Goal: Information Seeking & Learning: Learn about a topic

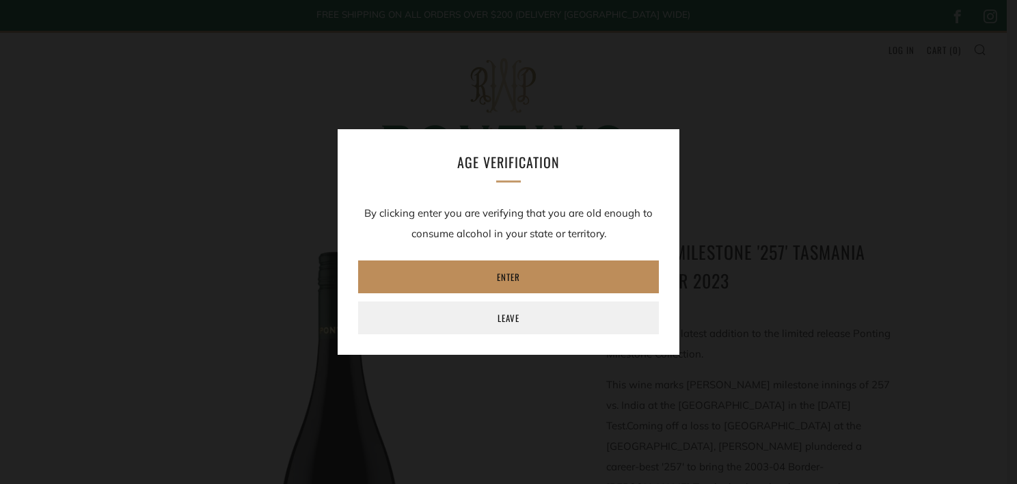
click at [496, 280] on link "Enter" at bounding box center [508, 276] width 301 height 33
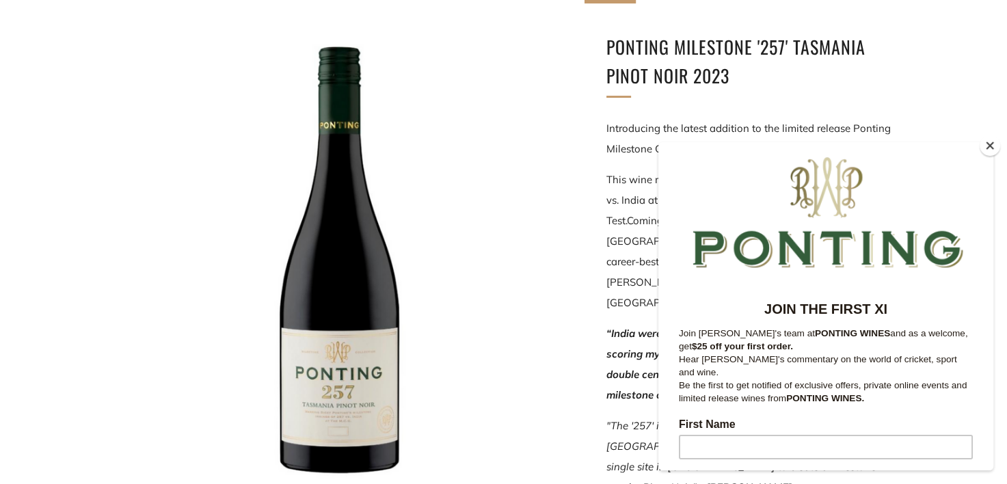
drag, startPoint x: 991, startPoint y: 144, endPoint x: 47, endPoint y: 3, distance: 953.9
click at [991, 144] on button "Close" at bounding box center [990, 145] width 21 height 21
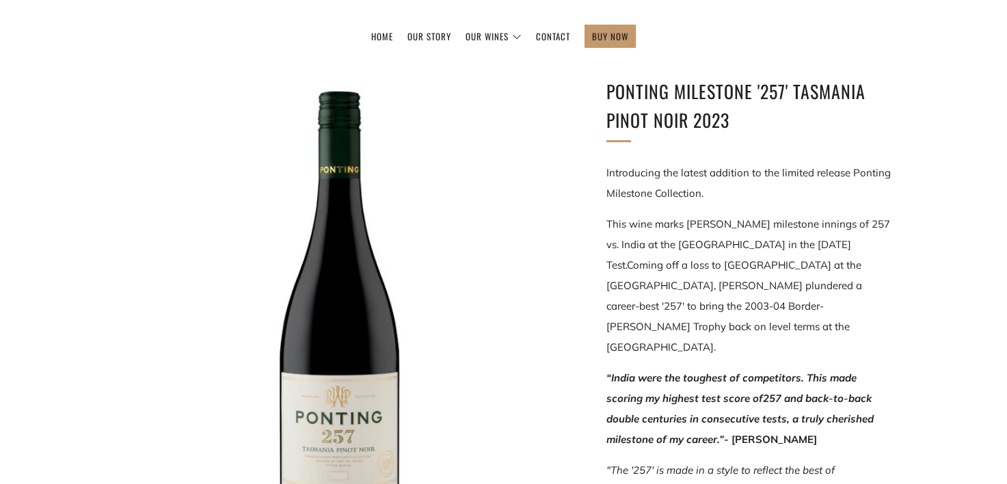
scroll to position [205, 0]
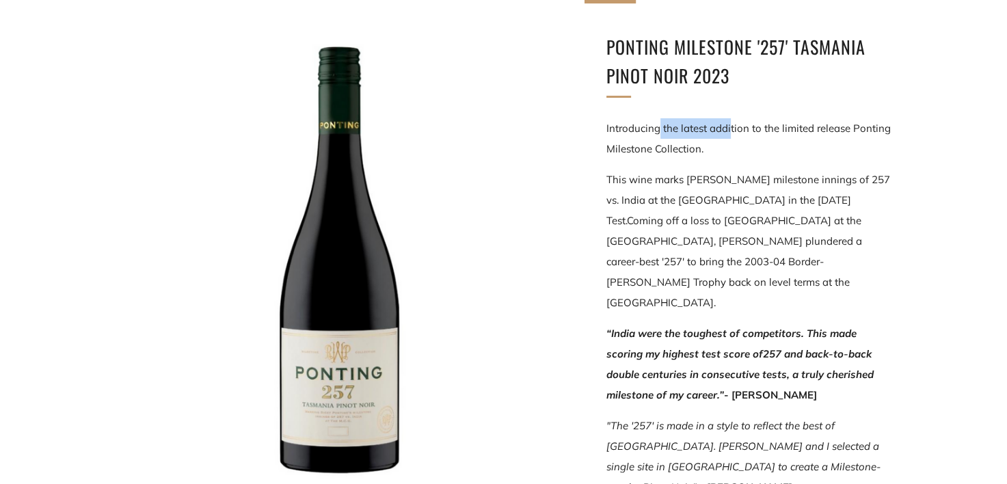
drag, startPoint x: 660, startPoint y: 125, endPoint x: 730, endPoint y: 126, distance: 69.7
click at [730, 126] on p "Introducing the latest addition to the limited release Ponting Milestone Collec…" at bounding box center [749, 138] width 287 height 41
click at [740, 155] on p "Introducing the latest addition to the limited release Ponting Milestone Collec…" at bounding box center [749, 138] width 287 height 41
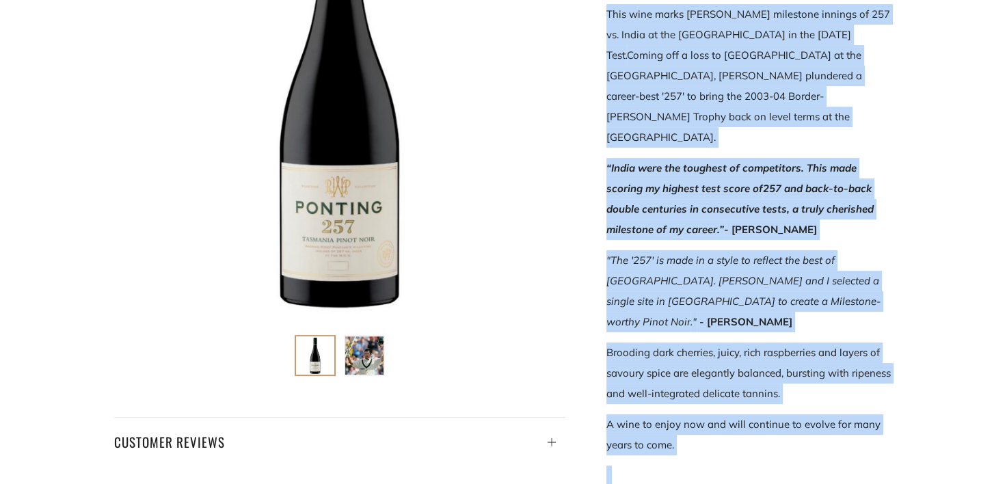
scroll to position [379, 0]
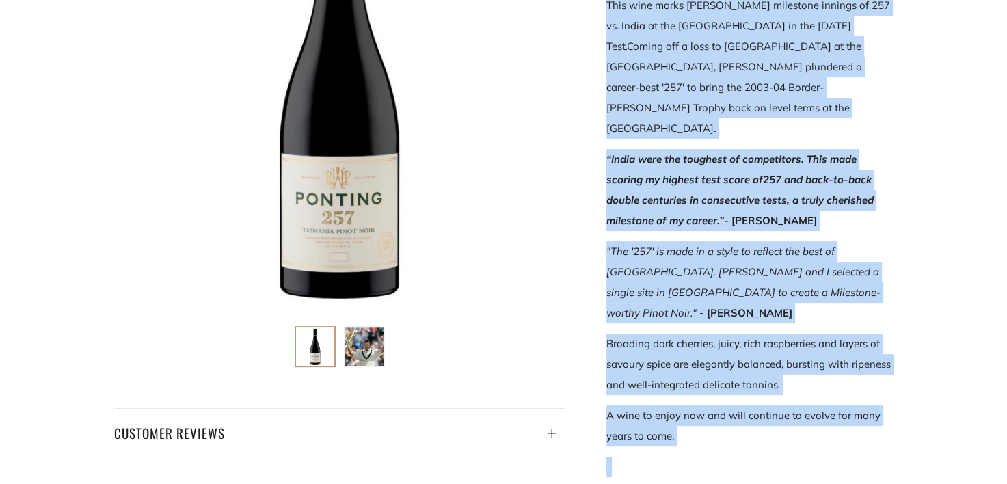
drag, startPoint x: 662, startPoint y: 126, endPoint x: 707, endPoint y: 374, distance: 251.4
click at [707, 374] on div "Introducing the latest addition to the limited release Ponting Milestone Collec…" at bounding box center [749, 390] width 287 height 892
copy div "the latest addition to the limited release Ponting Milestone Collection. This w…"
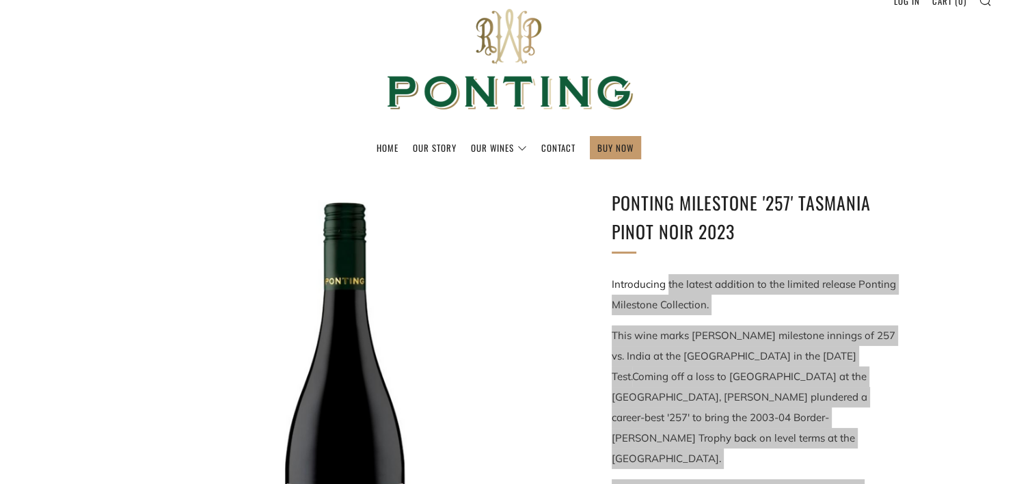
scroll to position [0, 0]
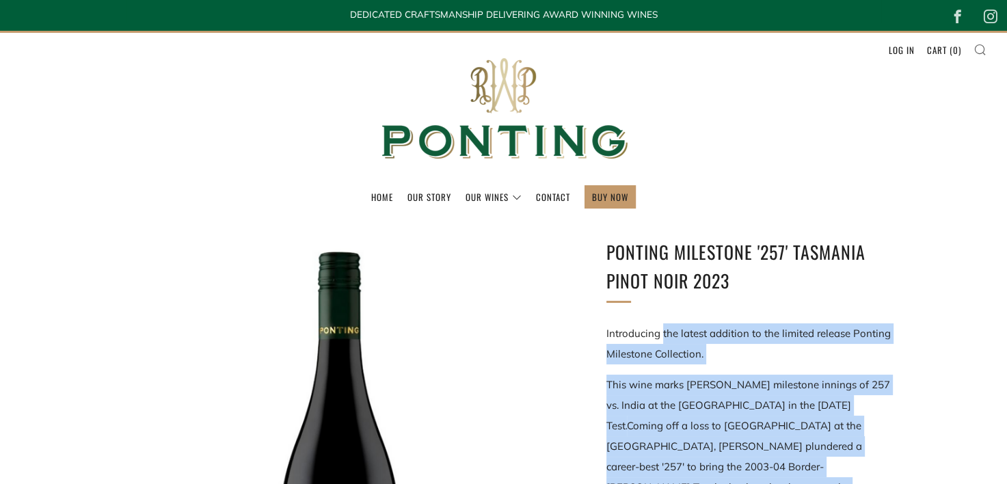
click at [984, 45] on icon at bounding box center [979, 49] width 13 height 12
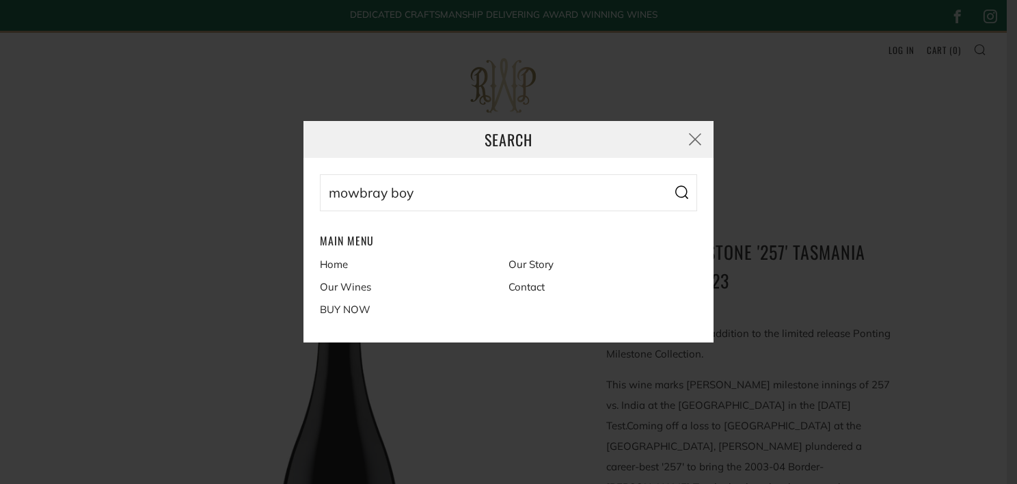
type input "mowbray boy"
click at [666, 174] on button "Search" at bounding box center [681, 192] width 31 height 37
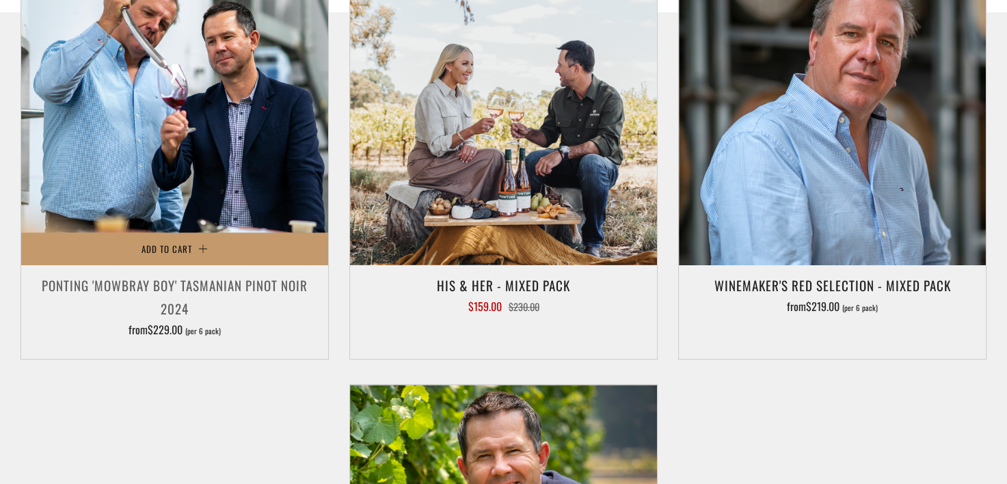
scroll to position [410, 0]
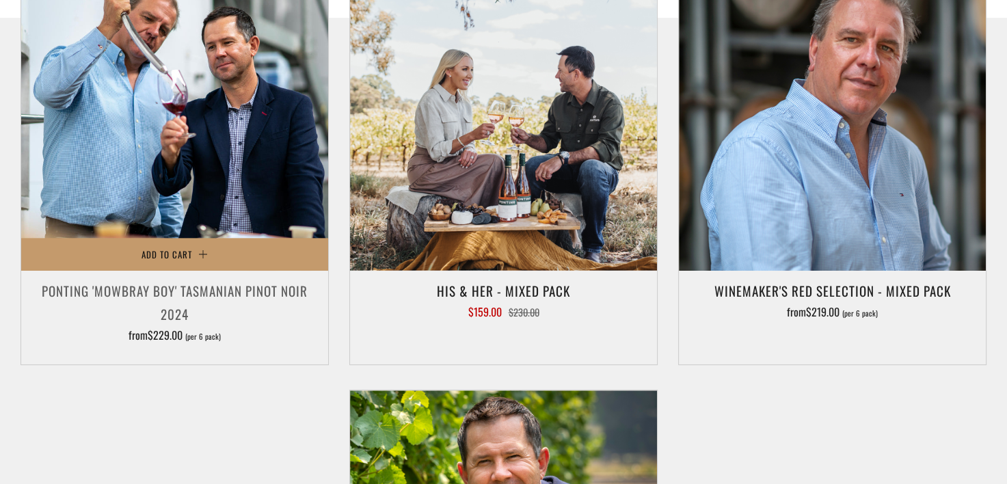
click at [189, 142] on img at bounding box center [174, 117] width 307 height 307
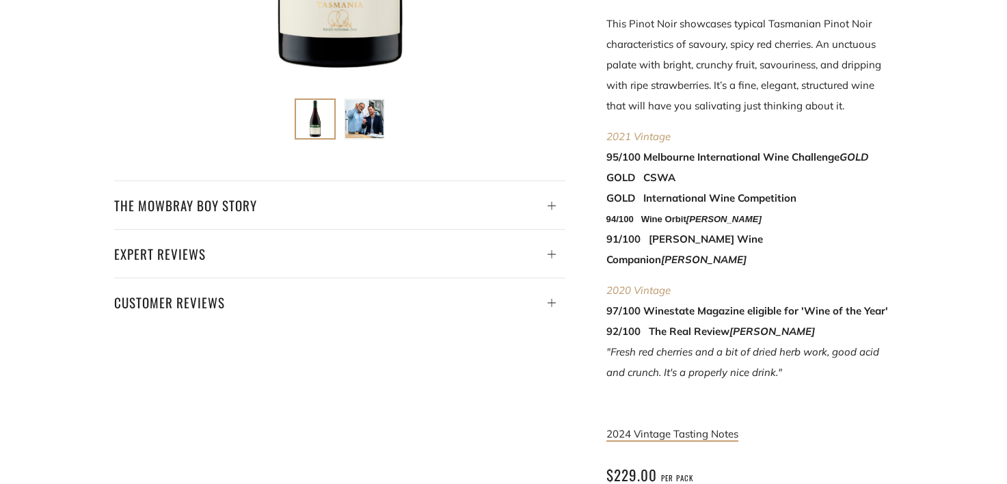
scroll to position [615, 0]
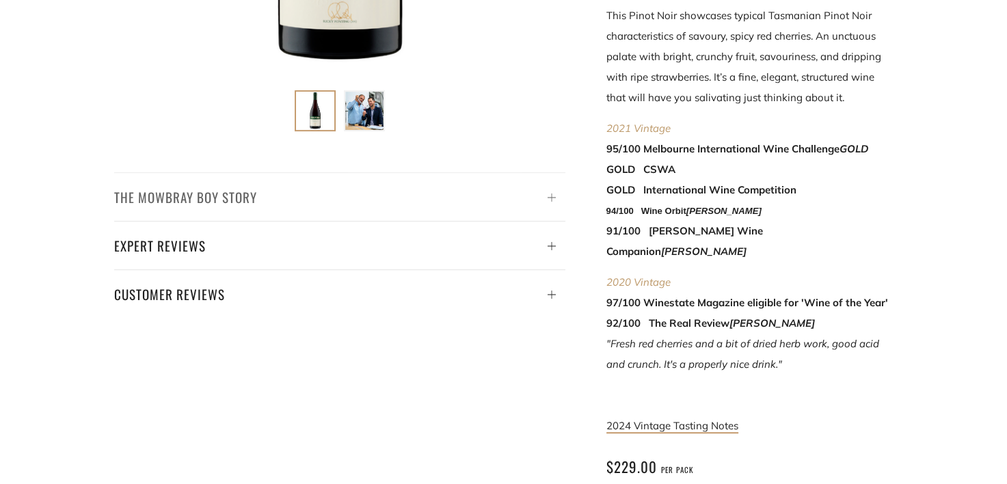
click at [550, 200] on icon at bounding box center [552, 197] width 8 height 8
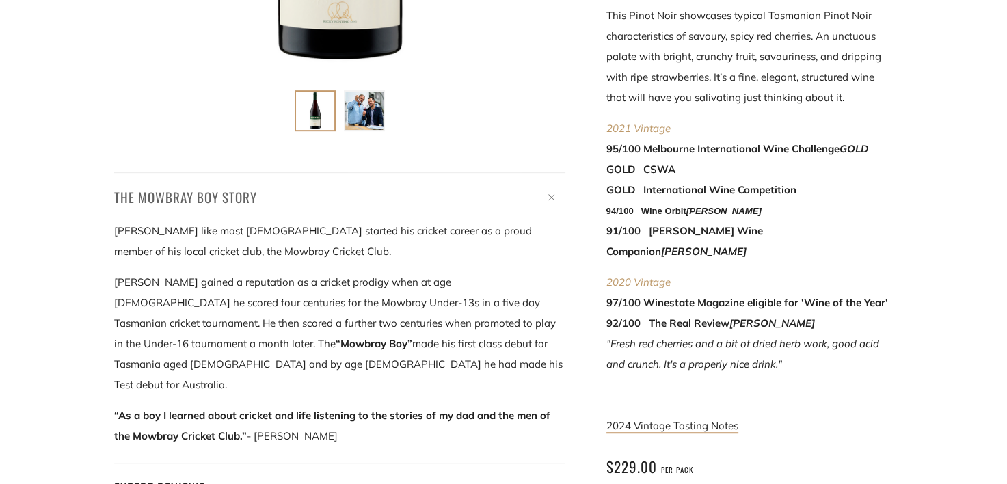
click at [550, 197] on icon at bounding box center [552, 198] width 12 height 12
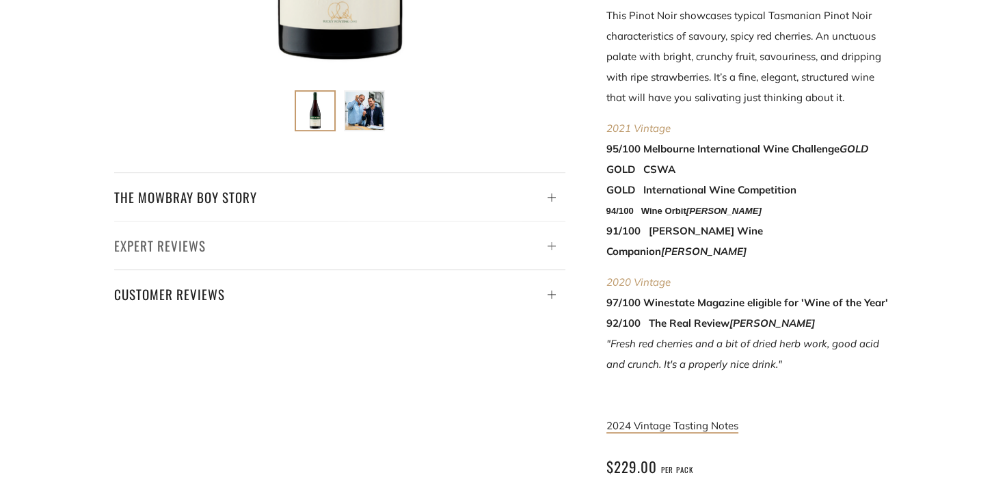
click at [551, 246] on icon at bounding box center [552, 246] width 8 height 8
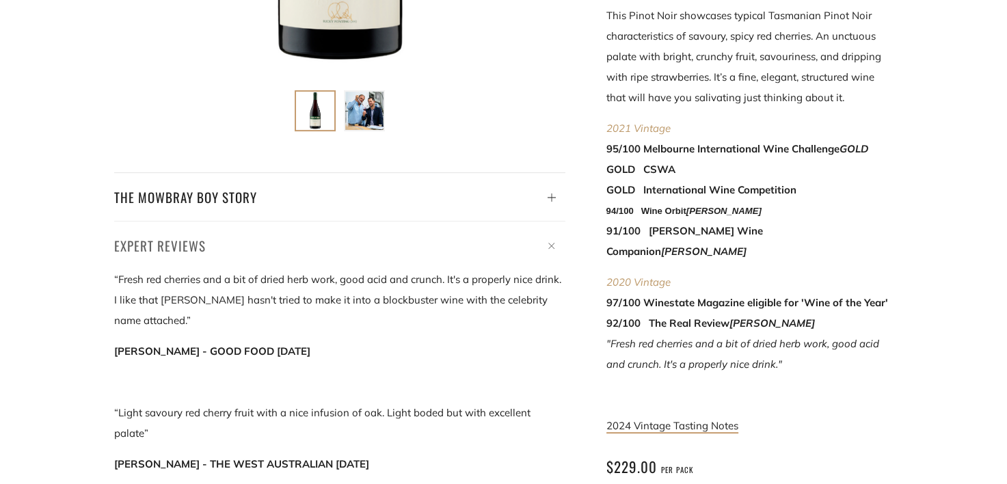
click at [551, 246] on icon at bounding box center [552, 247] width 12 height 12
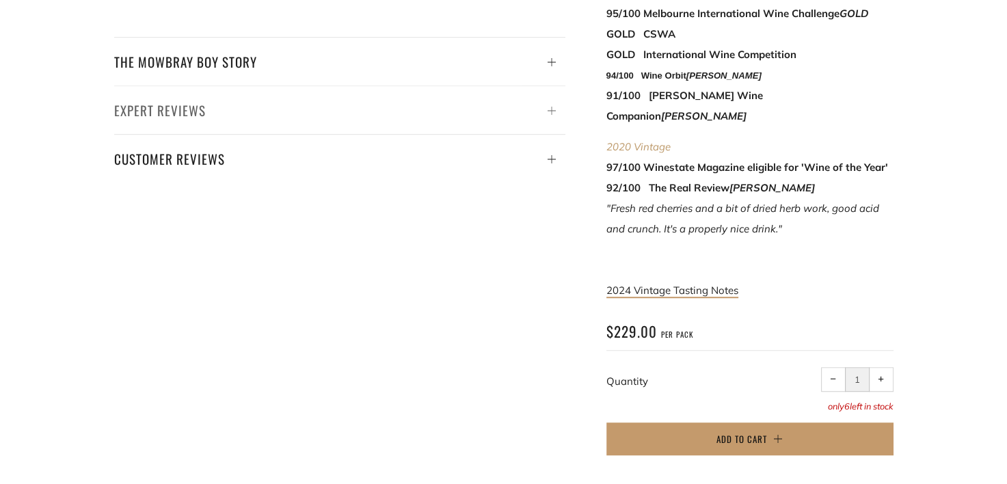
scroll to position [752, 0]
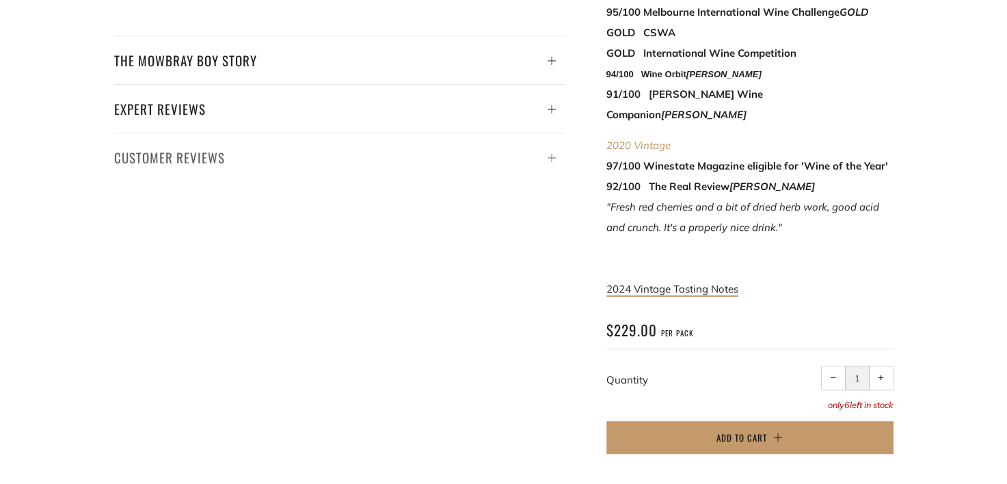
click at [550, 159] on icon at bounding box center [552, 158] width 8 height 8
click at [550, 159] on icon at bounding box center [552, 158] width 12 height 12
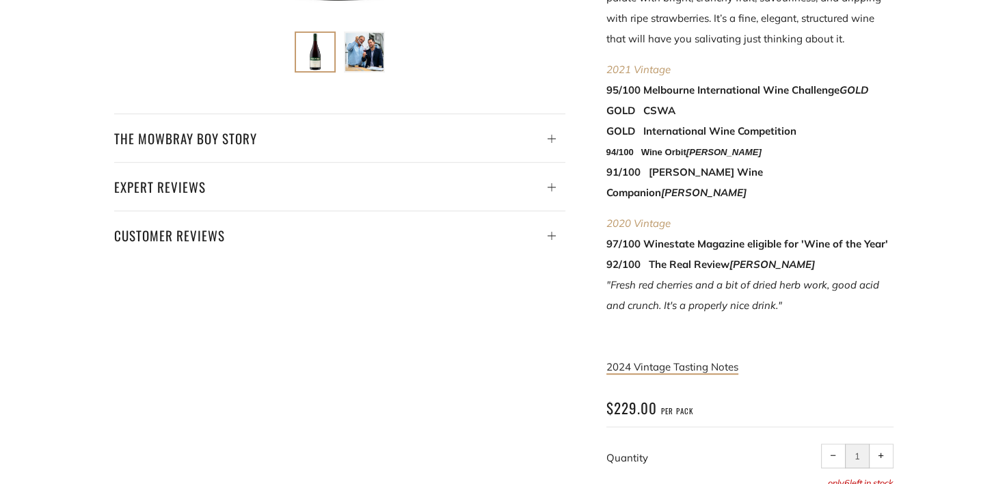
scroll to position [684, 0]
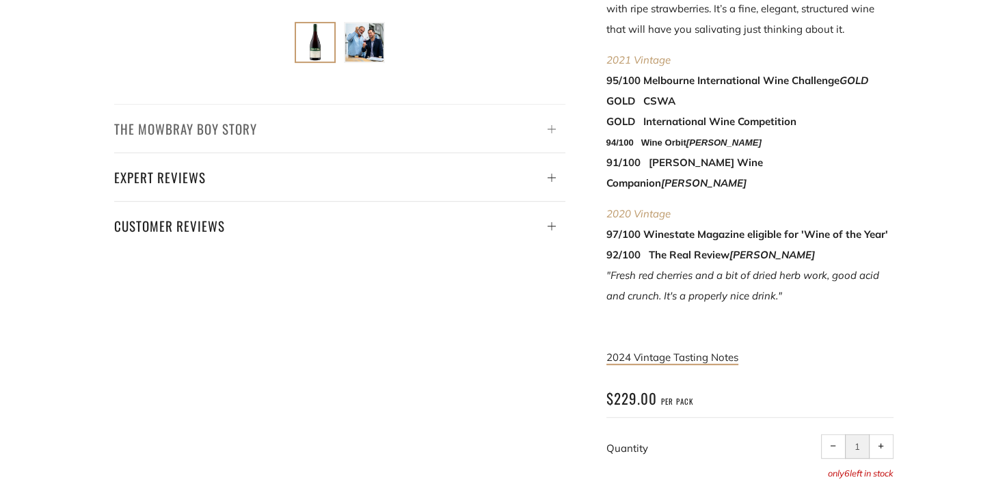
click at [550, 128] on icon at bounding box center [552, 129] width 8 height 8
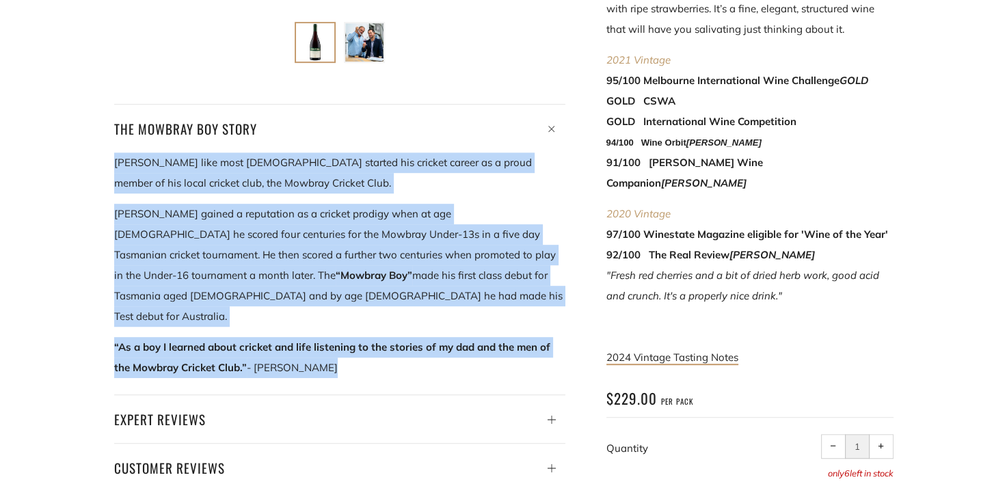
drag, startPoint x: 114, startPoint y: 161, endPoint x: 372, endPoint y: 343, distance: 315.8
click at [372, 343] on div "Ricky Ponting like most Australians started his cricket career as a proud membe…" at bounding box center [339, 265] width 451 height 226
copy div "Ricky Ponting like most Australians started his cricket career as a proud membe…"
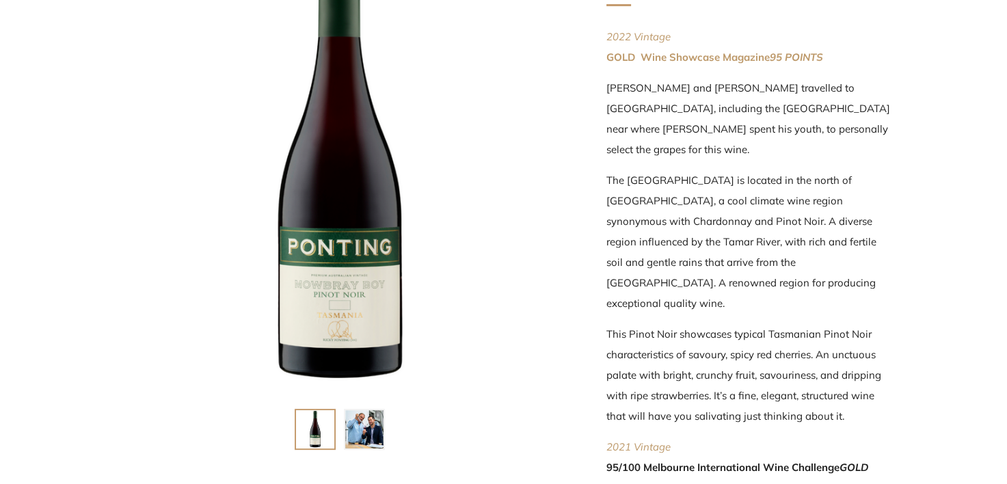
scroll to position [273, 0]
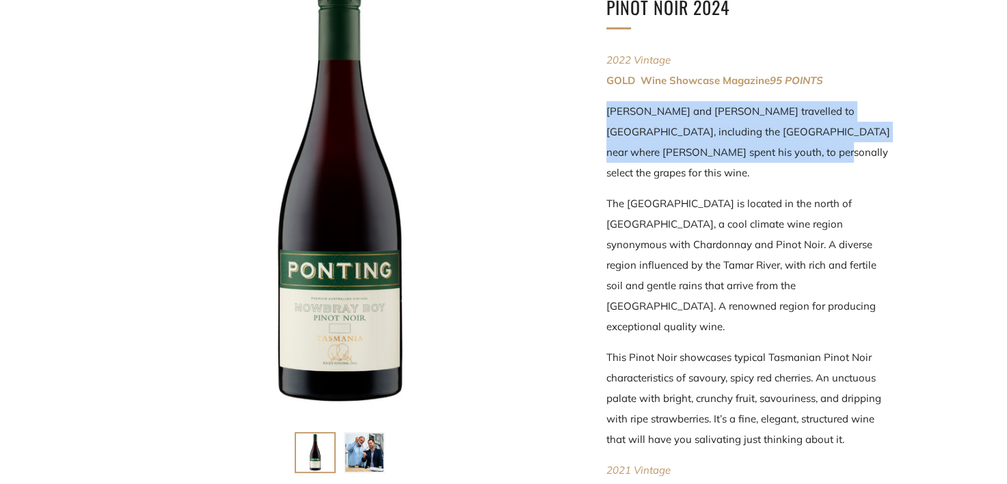
drag, startPoint x: 605, startPoint y: 108, endPoint x: 733, endPoint y: 150, distance: 134.7
click at [733, 150] on div "Ponting 'Mowbray Boy' Tasmanian Pinot Noir 2024 2022 Vintage GOLD Wine Showcase…" at bounding box center [729, 456] width 328 height 984
copy p "Ricky and Ben travelled to Tasmania, including the Tamar Valley near where Rick…"
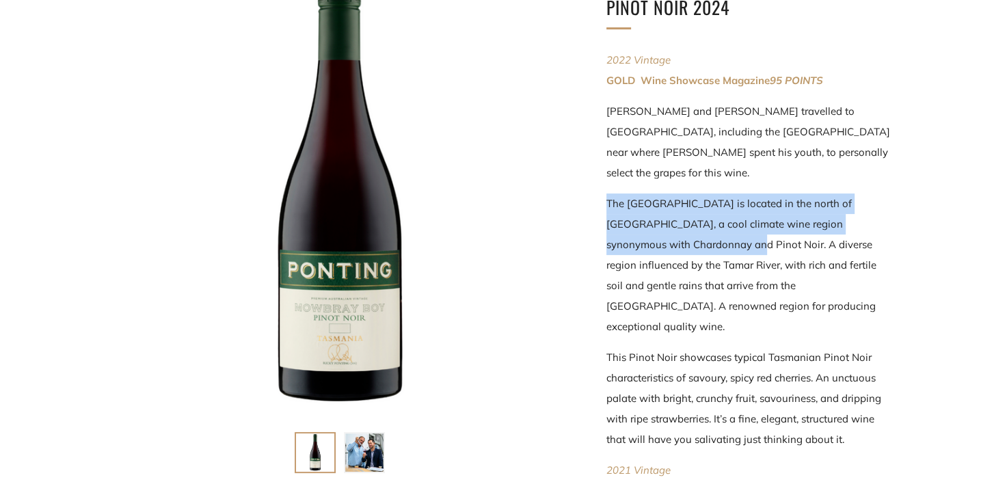
drag, startPoint x: 605, startPoint y: 180, endPoint x: 658, endPoint y: 222, distance: 67.7
click at [658, 222] on div "Ponting 'Mowbray Boy' Tasmanian Pinot Noir 2024 2022 Vintage GOLD Wine Showcase…" at bounding box center [729, 456] width 328 height 984
copy p "The Tamar Valley is located in the north of Tasmania, a cool climate wine regio…"
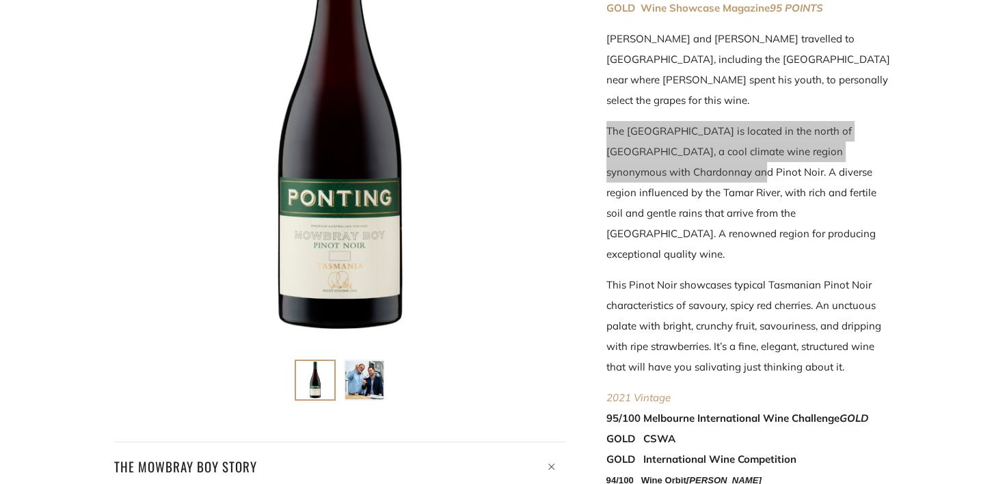
scroll to position [410, 0]
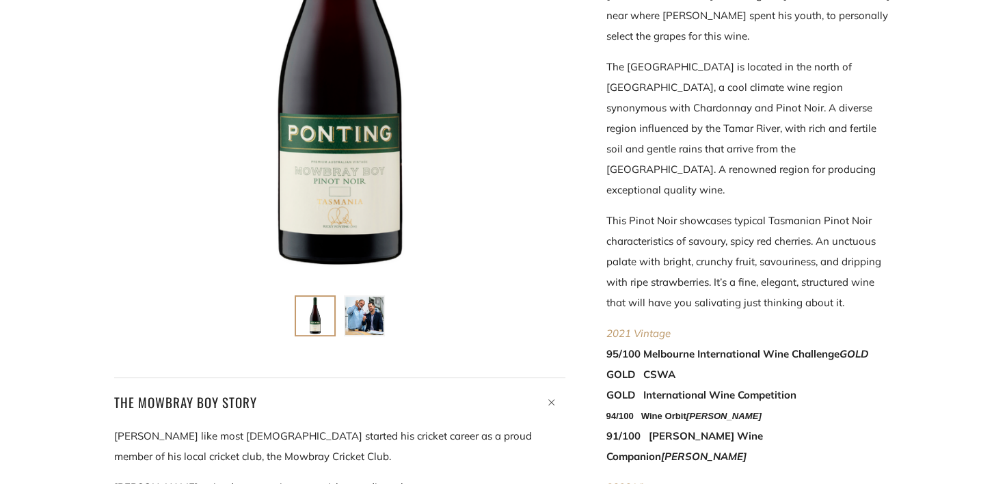
click at [662, 122] on p "The Tamar Valley is located in the north of Tasmania, a cool climate wine regio…" at bounding box center [749, 129] width 287 height 144
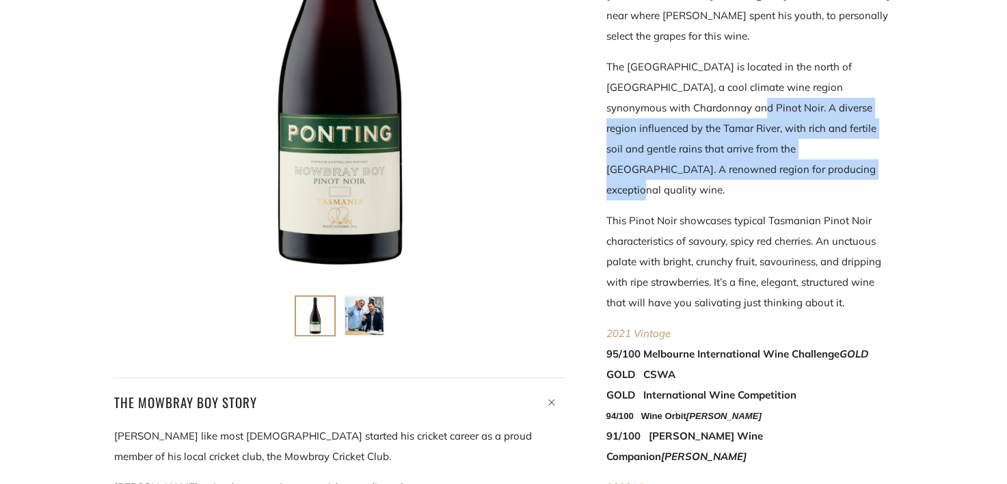
drag, startPoint x: 658, startPoint y: 85, endPoint x: 752, endPoint y: 147, distance: 113.0
click at [752, 147] on p "The Tamar Valley is located in the north of Tasmania, a cool climate wine regio…" at bounding box center [749, 129] width 287 height 144
copy p "A diverse region influenced by the Tamar River, with rich and fertile soil and …"
drag, startPoint x: 606, startPoint y: 178, endPoint x: 874, endPoint y: 260, distance: 280.3
click at [874, 260] on p "This Pinot Noir showcases typical Tasmanian Pinot Noir characteristics of savou…" at bounding box center [749, 262] width 287 height 103
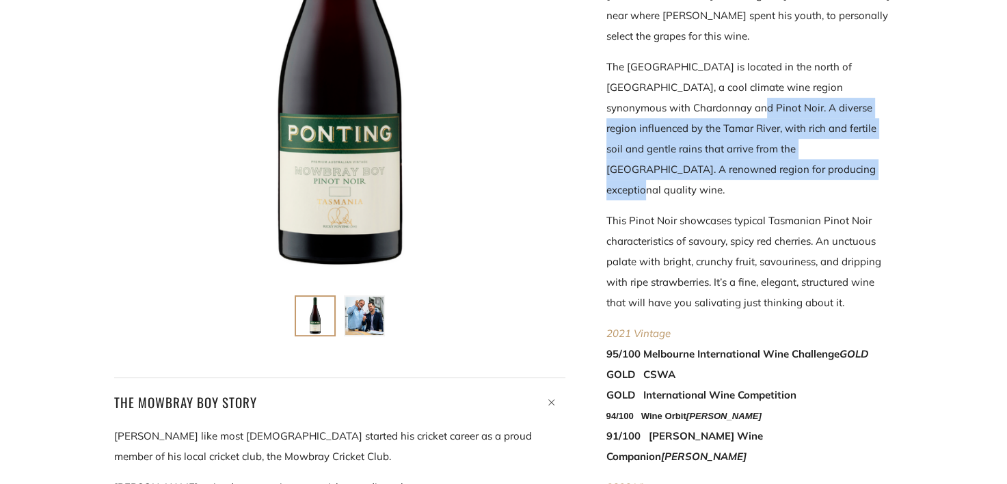
copy p "This Pinot Noir showcases typical Tasmanian Pinot Noir characteristics of savou…"
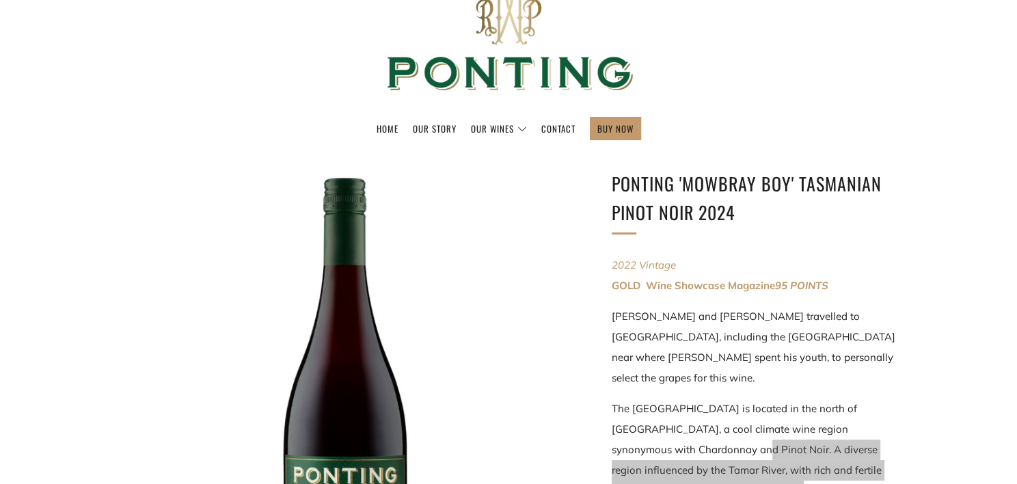
scroll to position [0, 0]
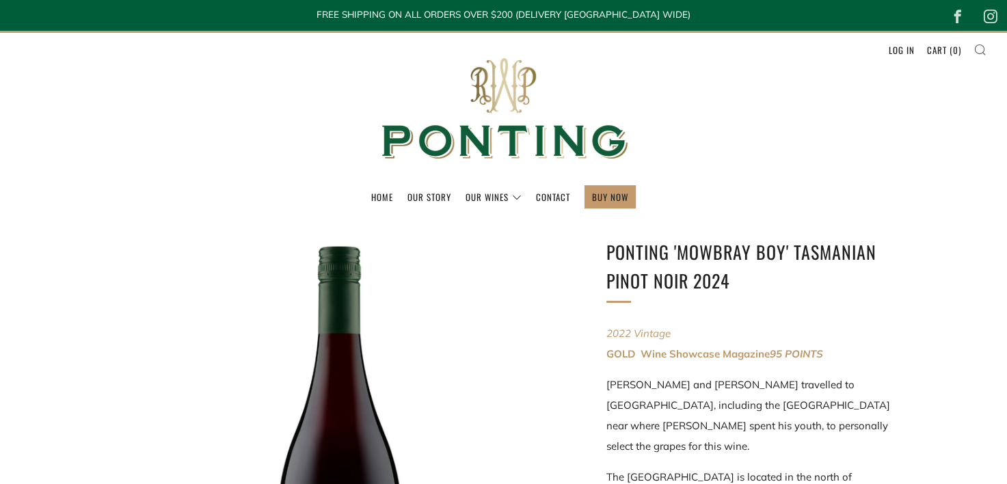
click at [978, 51] on icon at bounding box center [979, 49] width 13 height 12
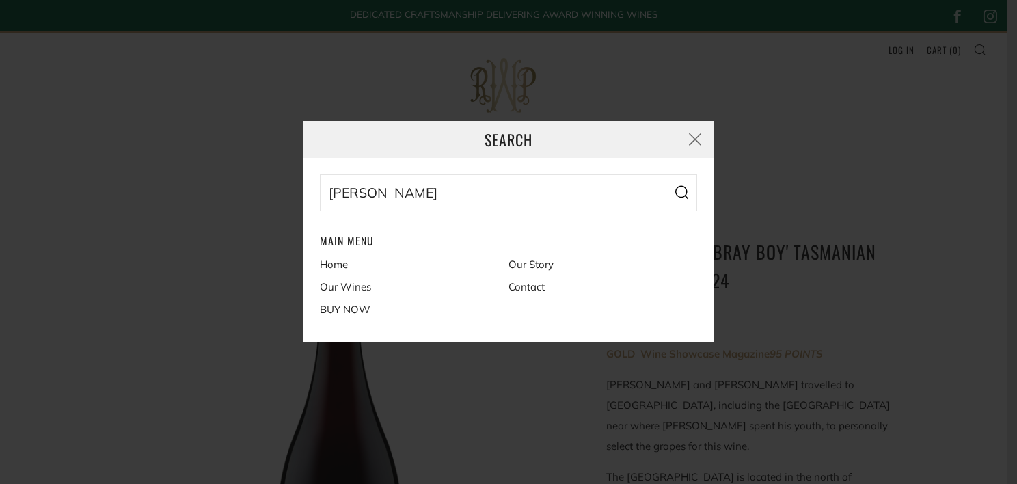
type input "rianna rose"
click at [666, 174] on button "Search" at bounding box center [681, 192] width 31 height 37
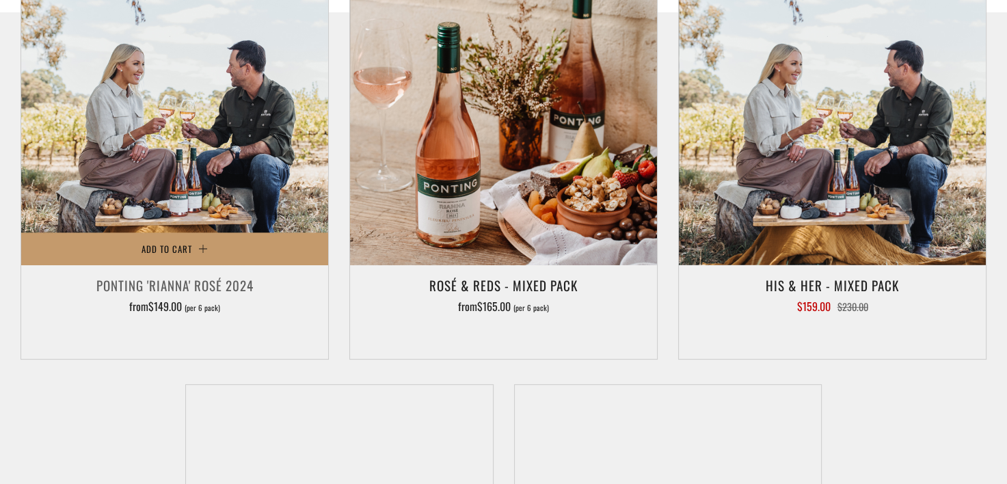
scroll to position [479, 0]
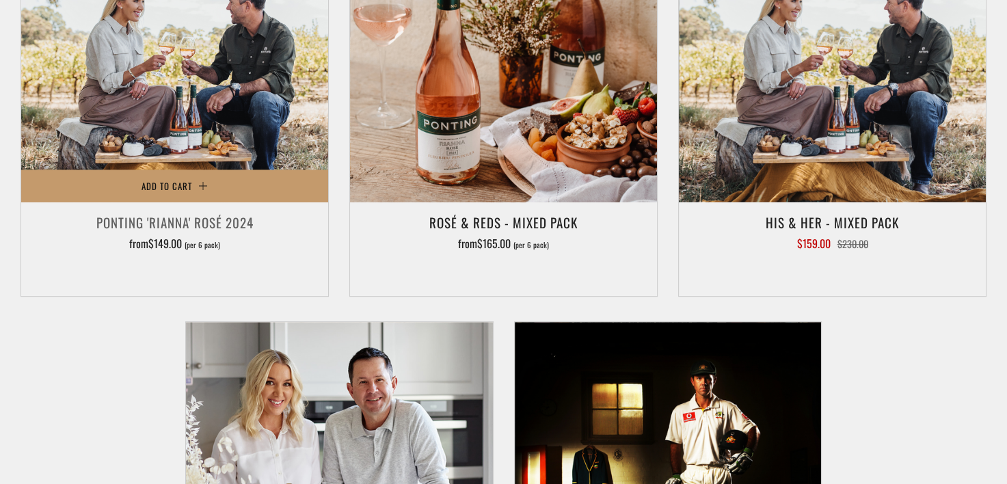
click at [160, 85] on img at bounding box center [174, 48] width 307 height 307
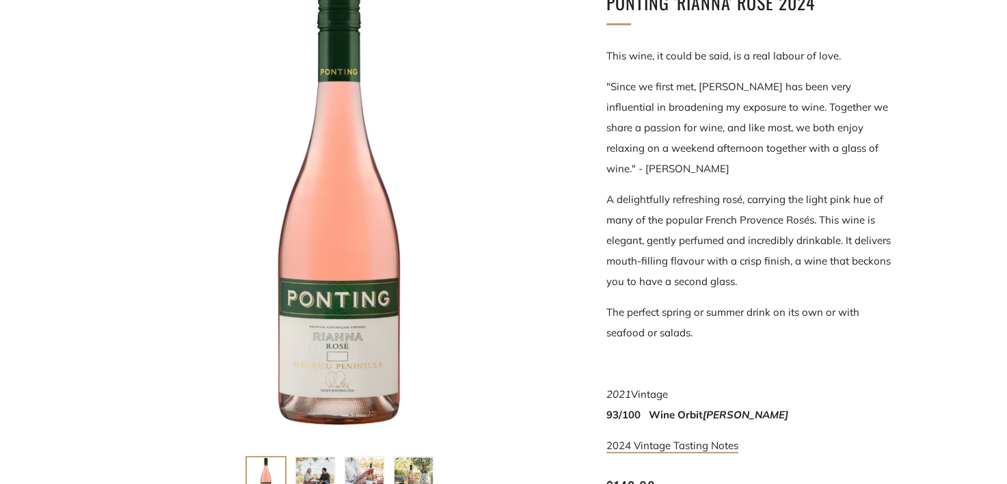
scroll to position [273, 0]
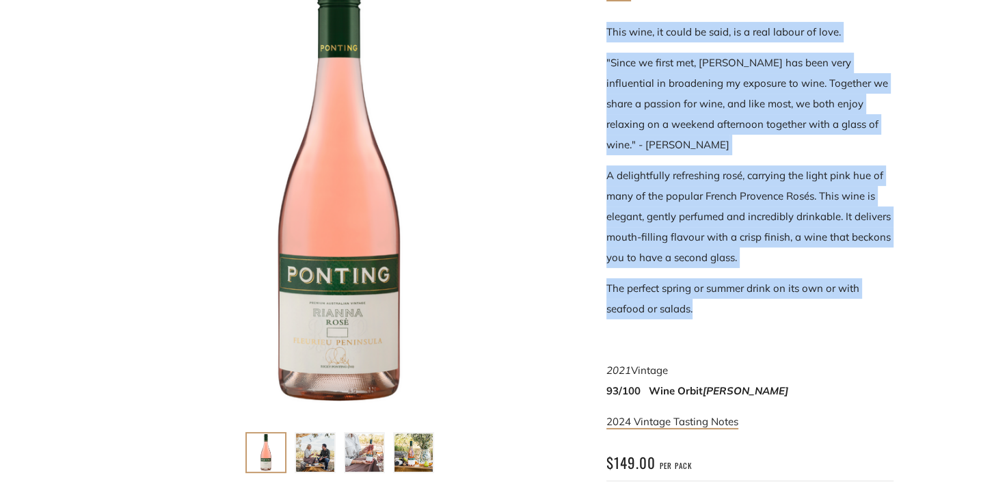
drag, startPoint x: 606, startPoint y: 30, endPoint x: 750, endPoint y: 306, distance: 311.6
click at [750, 306] on div "This wine, it could be said, is a real labour of love. "Since we first met, [PE…" at bounding box center [749, 227] width 287 height 410
copy div "This wine, it could be said, is a real labour of love. "Since we first met, [PE…"
